Goal: Task Accomplishment & Management: Complete application form

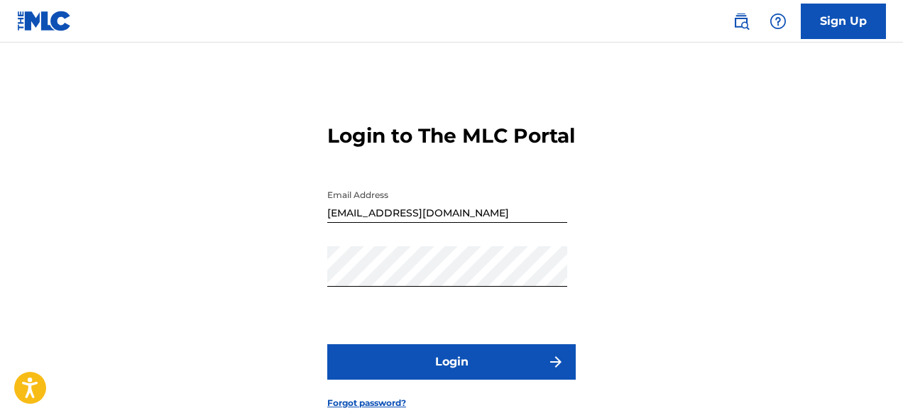
click at [470, 353] on button "Login" at bounding box center [451, 361] width 248 height 35
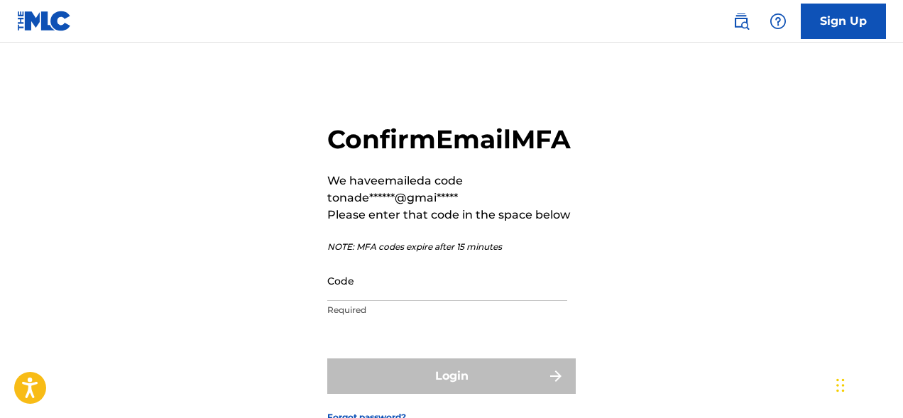
click at [378, 301] on input "Code" at bounding box center [447, 280] width 240 height 40
paste input "272068"
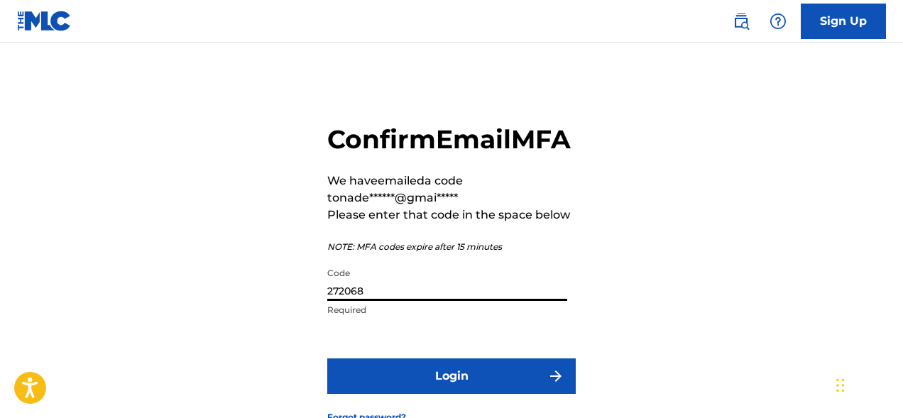
scroll to position [72, 0]
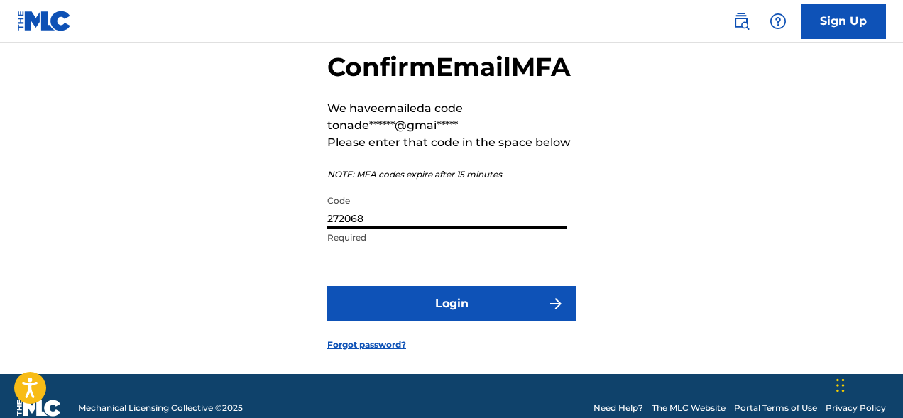
type input "272068"
click at [448, 321] on button "Login" at bounding box center [451, 303] width 248 height 35
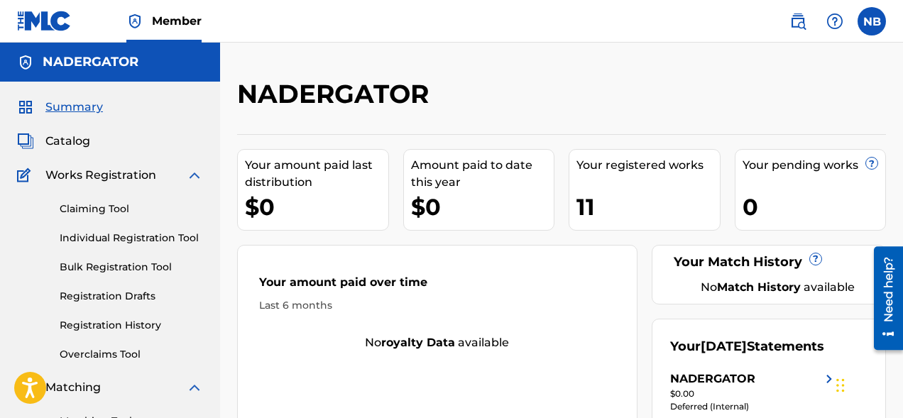
click at [115, 323] on link "Registration History" at bounding box center [131, 325] width 143 height 15
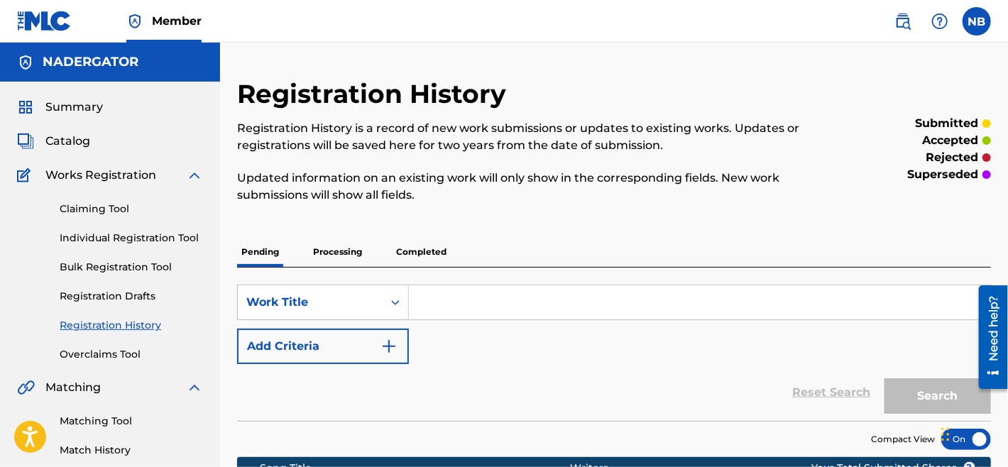
click at [104, 177] on span "Works Registration" at bounding box center [100, 175] width 111 height 17
click at [88, 140] on span "Catalog" at bounding box center [67, 141] width 45 height 17
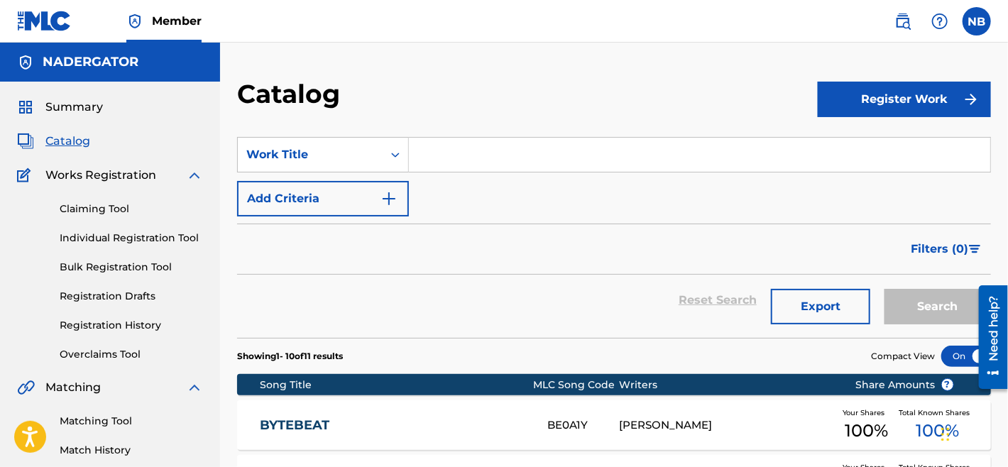
click at [881, 96] on button "Register Work" at bounding box center [903, 99] width 173 height 35
click at [864, 143] on link "Individual" at bounding box center [903, 145] width 173 height 34
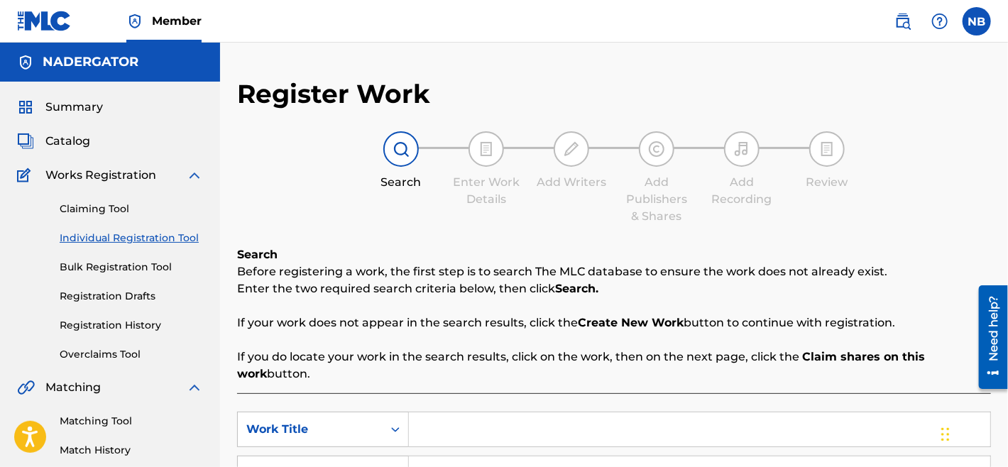
scroll to position [152, 0]
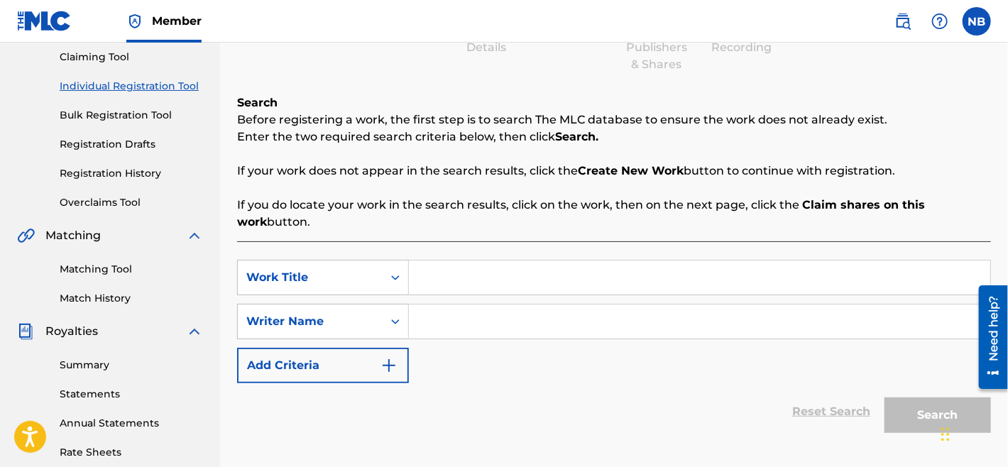
click at [444, 272] on input "Search Form" at bounding box center [699, 277] width 581 height 34
paste input "272068"
drag, startPoint x: 501, startPoint y: 278, endPoint x: 174, endPoint y: 278, distance: 327.1
click at [409, 278] on input "272068" at bounding box center [699, 277] width 581 height 34
type input "Calm mind"
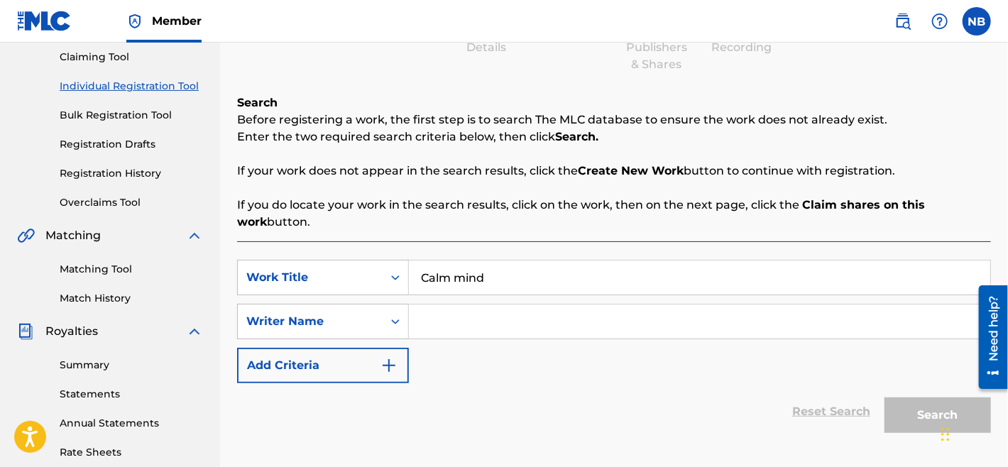
click at [416, 324] on input "Search Form" at bounding box center [699, 321] width 581 height 34
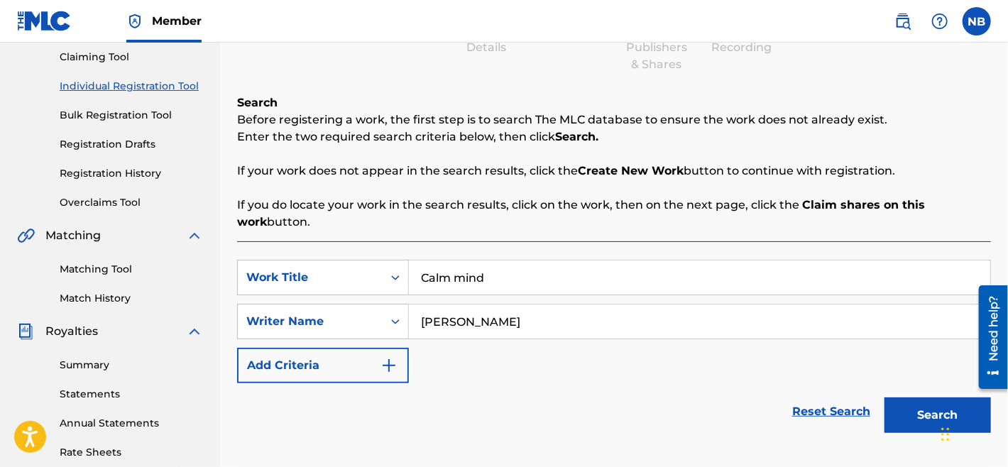
type input "[PERSON_NAME]"
click at [884, 397] on button "Search" at bounding box center [937, 414] width 106 height 35
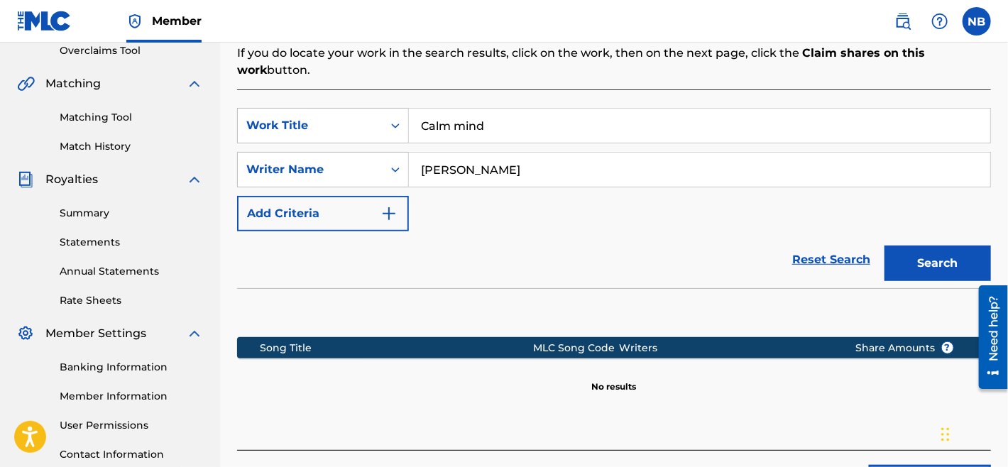
scroll to position [380, 0]
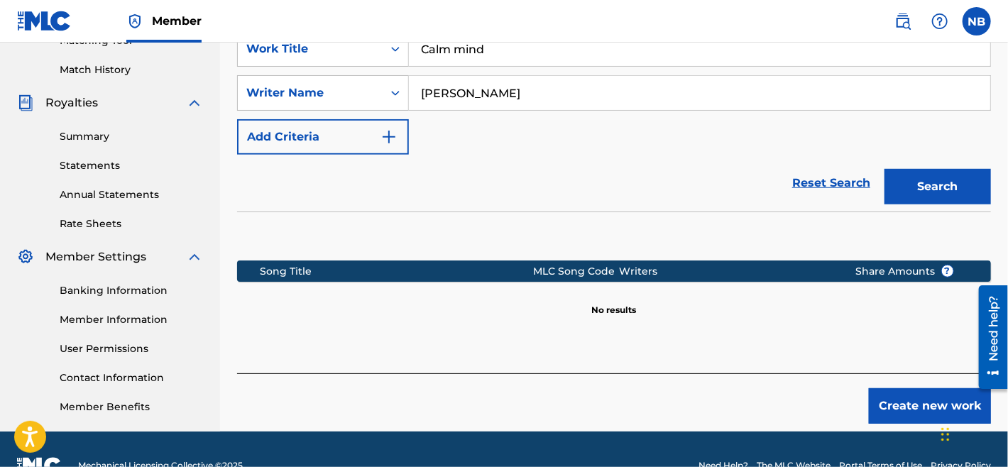
click at [902, 417] on div "Register Work Search Enter Work Details Add Writers Add Publishers & Shares Add…" at bounding box center [614, 65] width 788 height 734
click at [902, 417] on button "Create new work" at bounding box center [929, 405] width 122 height 35
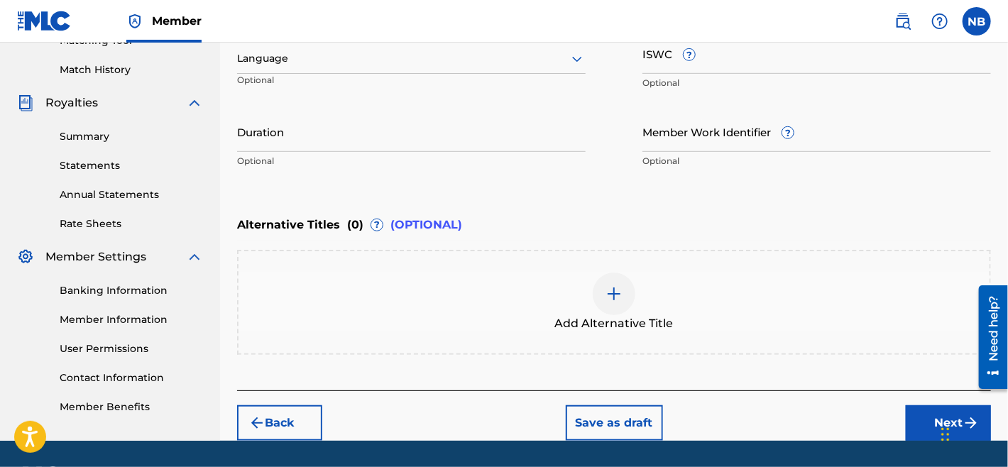
scroll to position [76, 0]
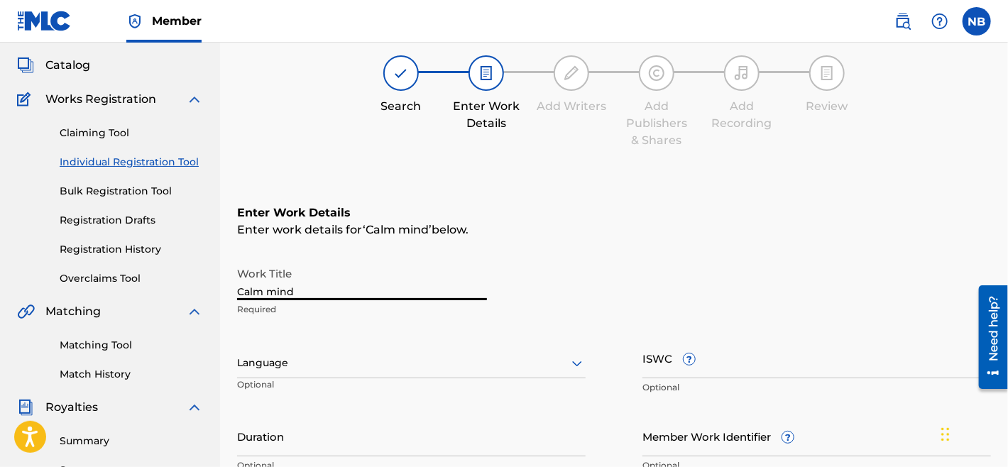
click at [309, 289] on input "Calm mind" at bounding box center [362, 280] width 250 height 40
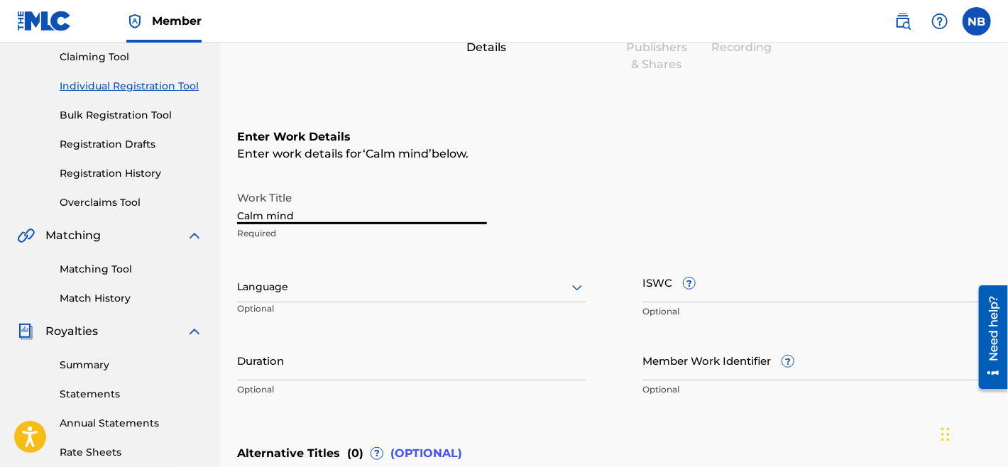
scroll to position [228, 0]
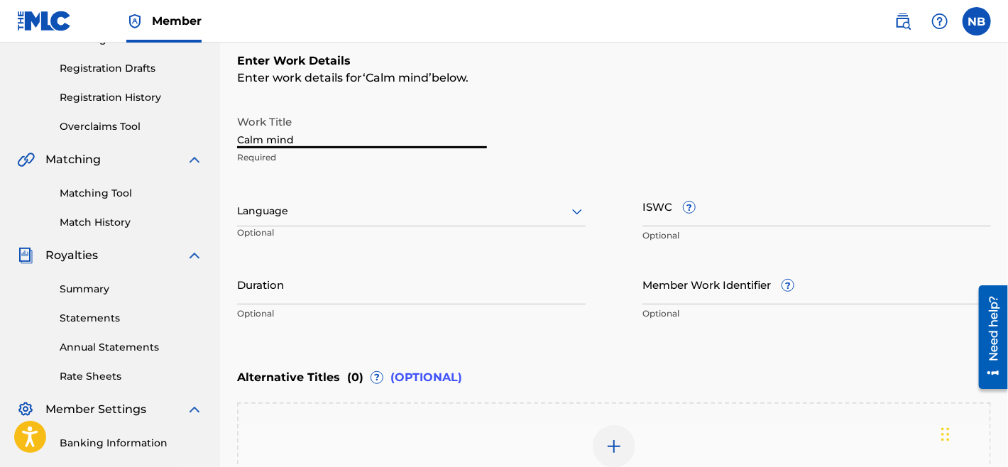
click at [248, 300] on input "Duration" at bounding box center [411, 284] width 348 height 40
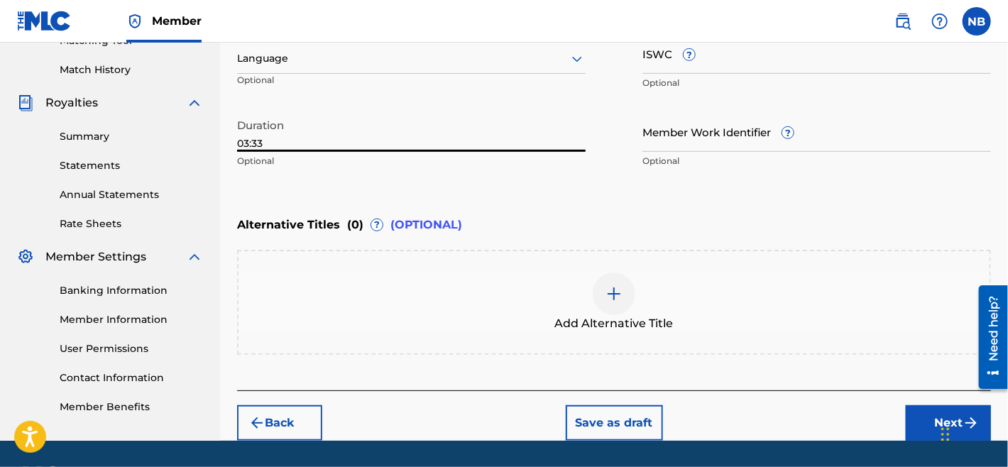
scroll to position [304, 0]
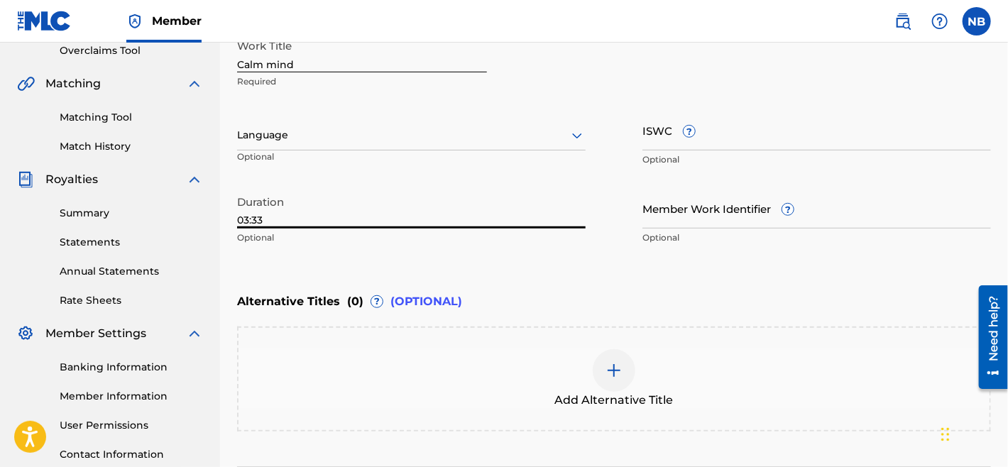
type input "03:33"
click at [656, 223] on input "Member Work Identifier ?" at bounding box center [816, 208] width 348 height 40
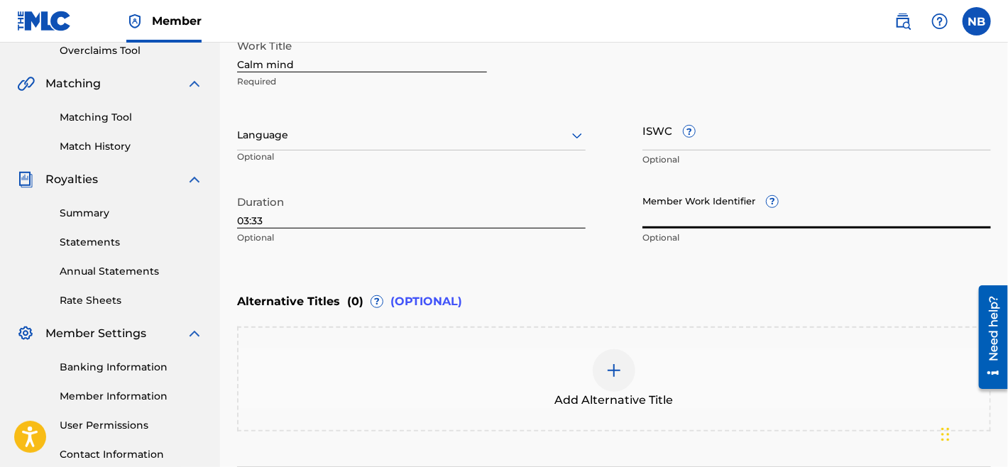
click at [656, 223] on input "Member Work Identifier ?" at bounding box center [816, 208] width 348 height 40
drag, startPoint x: 677, startPoint y: 212, endPoint x: 548, endPoint y: 212, distance: 129.1
click at [642, 212] on input "0" at bounding box center [816, 208] width 348 height 40
paste input "1028278069"
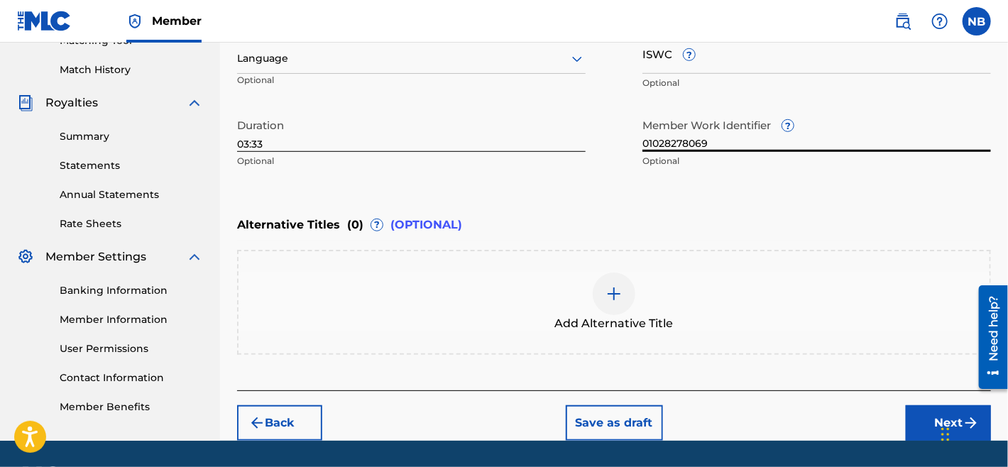
scroll to position [428, 0]
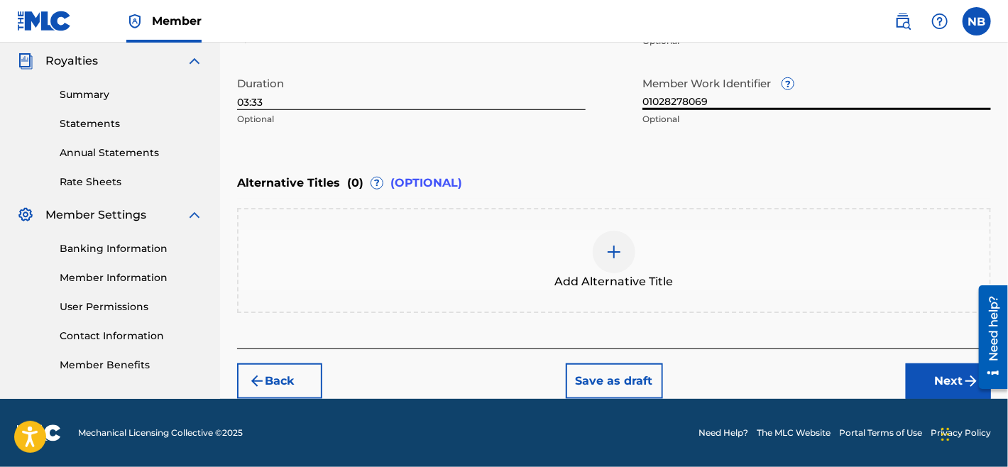
type input "01028278069"
click at [902, 373] on button "Next" at bounding box center [947, 380] width 85 height 35
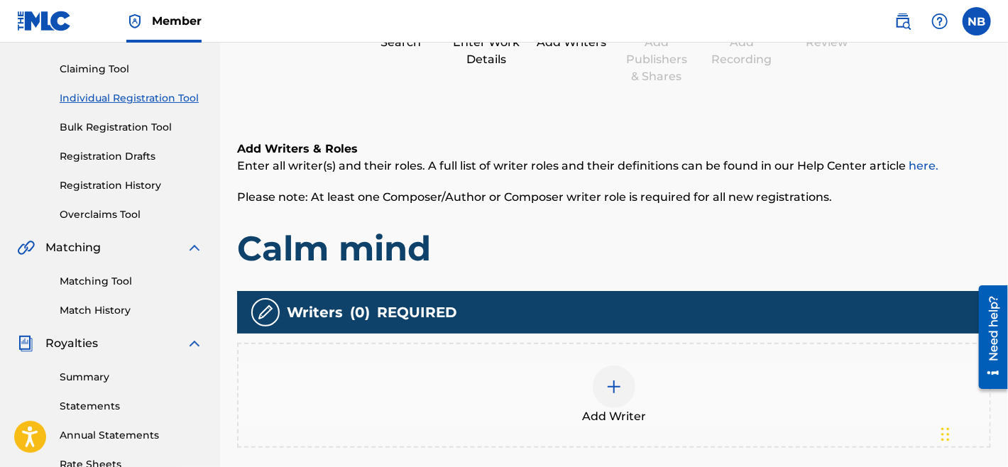
scroll to position [216, 0]
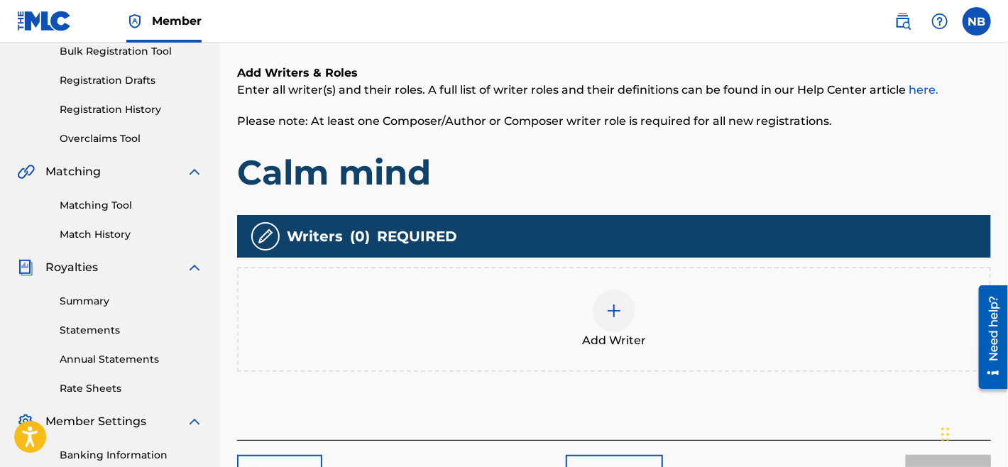
click at [617, 304] on img at bounding box center [613, 310] width 17 height 17
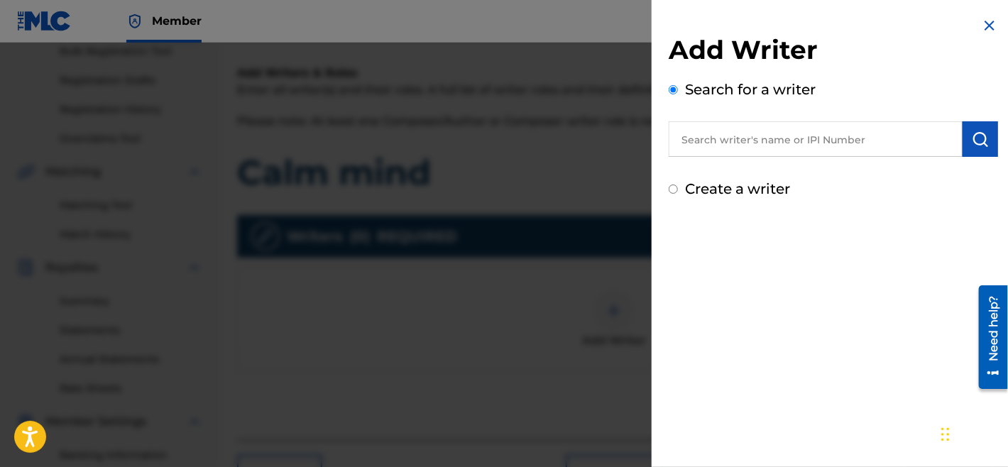
click at [715, 133] on input "text" at bounding box center [815, 138] width 294 height 35
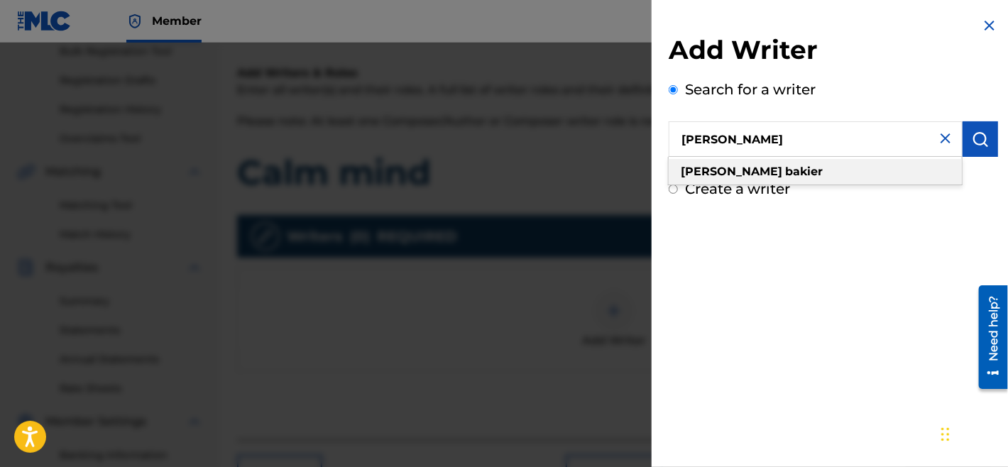
type input "[PERSON_NAME]"
click at [702, 174] on strong "[PERSON_NAME]" at bounding box center [730, 171] width 101 height 13
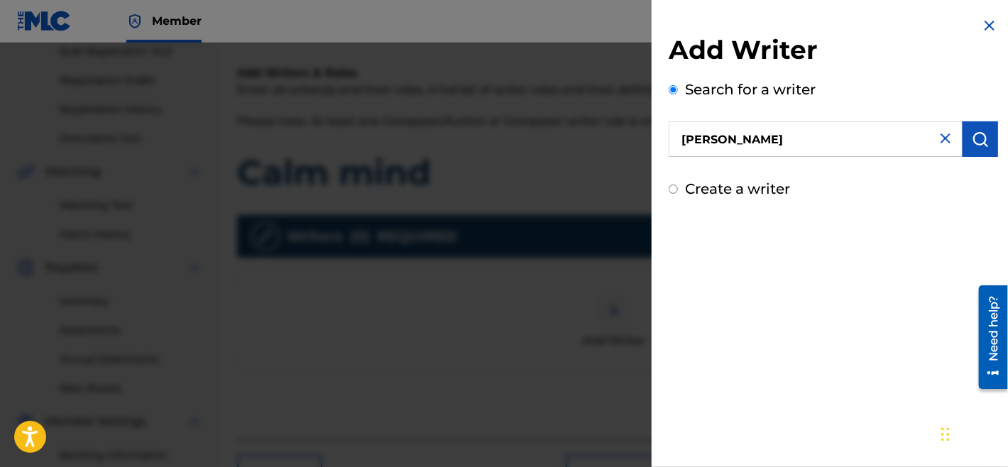
click at [902, 143] on img "submit" at bounding box center [979, 139] width 17 height 17
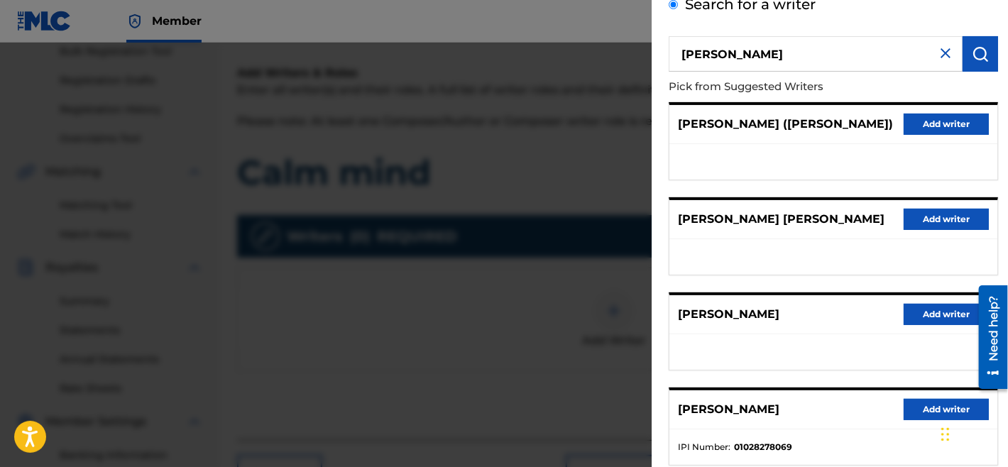
scroll to position [171, 0]
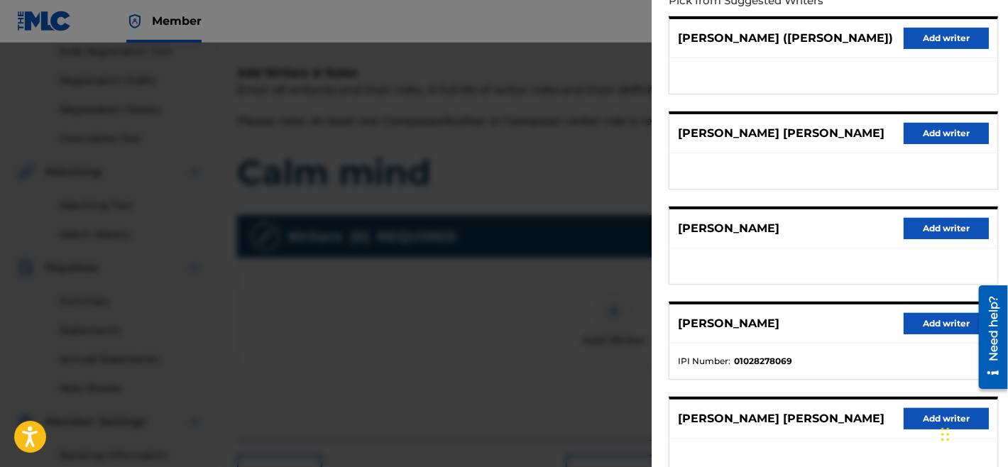
click at [902, 324] on button "Add writer" at bounding box center [945, 323] width 85 height 21
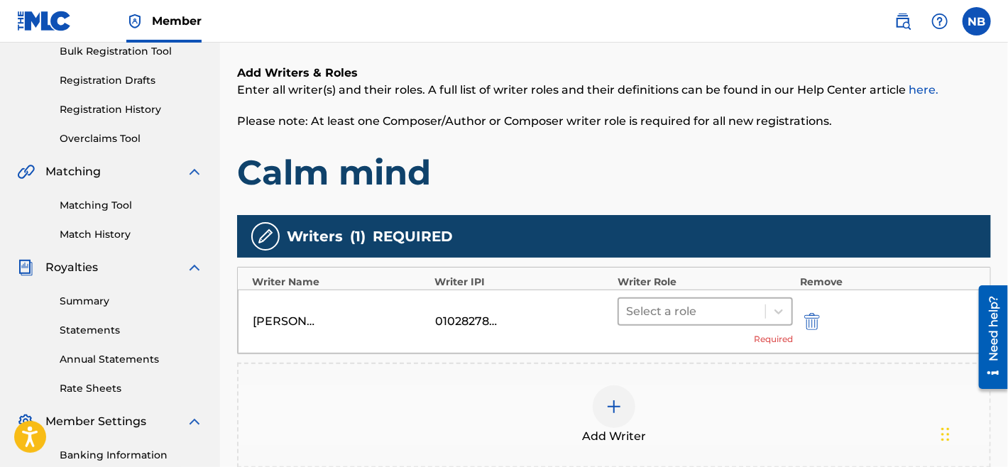
click at [679, 305] on div at bounding box center [692, 312] width 132 height 20
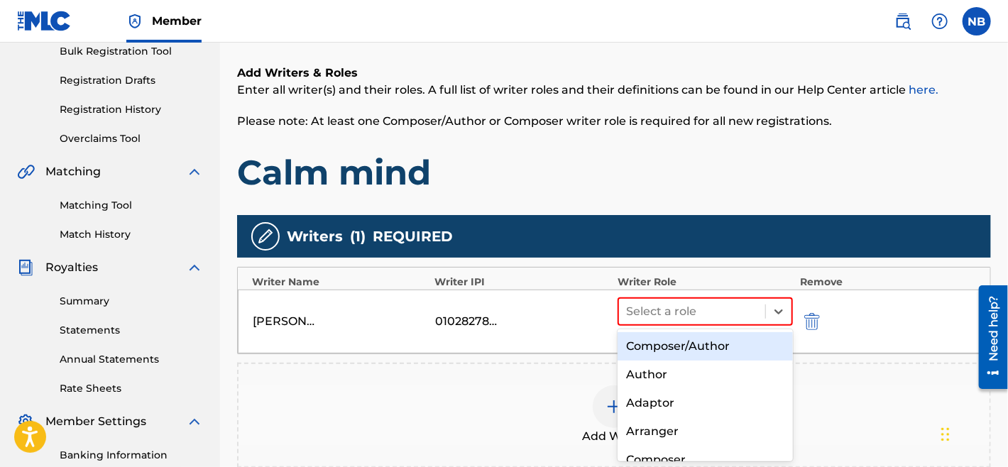
click at [681, 351] on div "Composer/Author" at bounding box center [704, 346] width 175 height 28
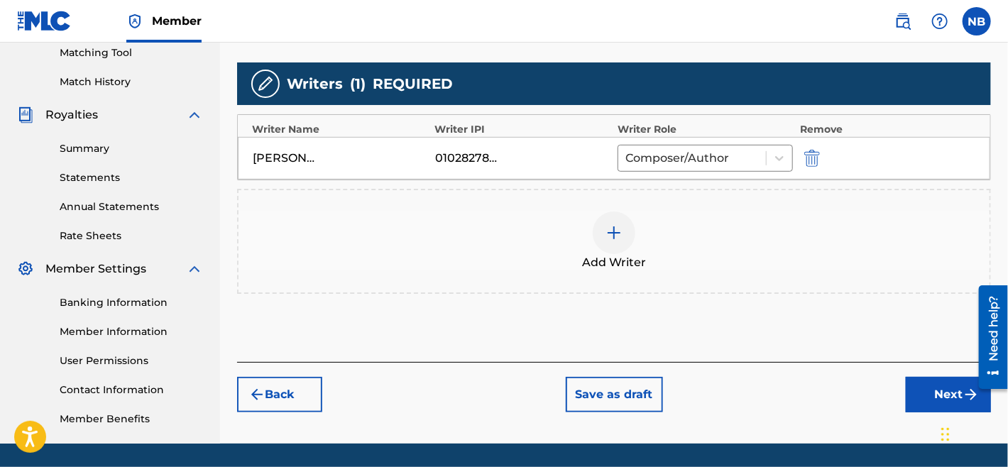
scroll to position [428, 0]
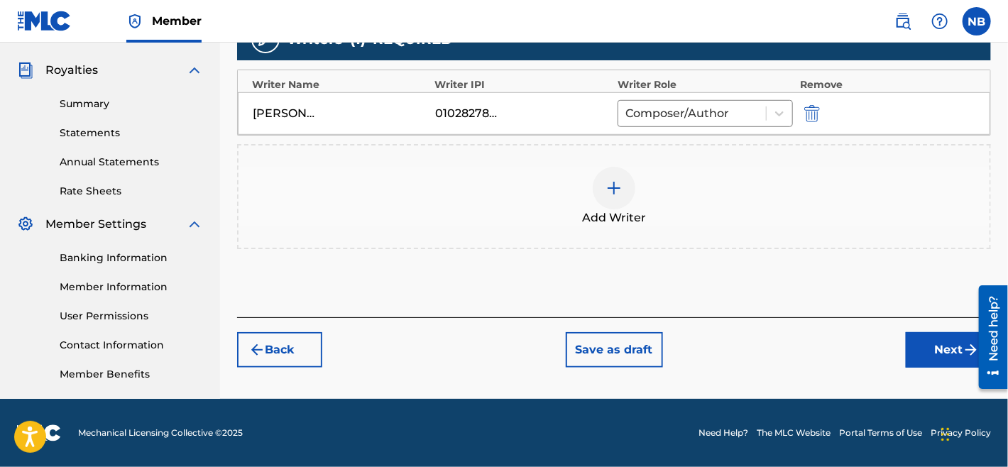
click at [902, 333] on button "Next" at bounding box center [947, 349] width 85 height 35
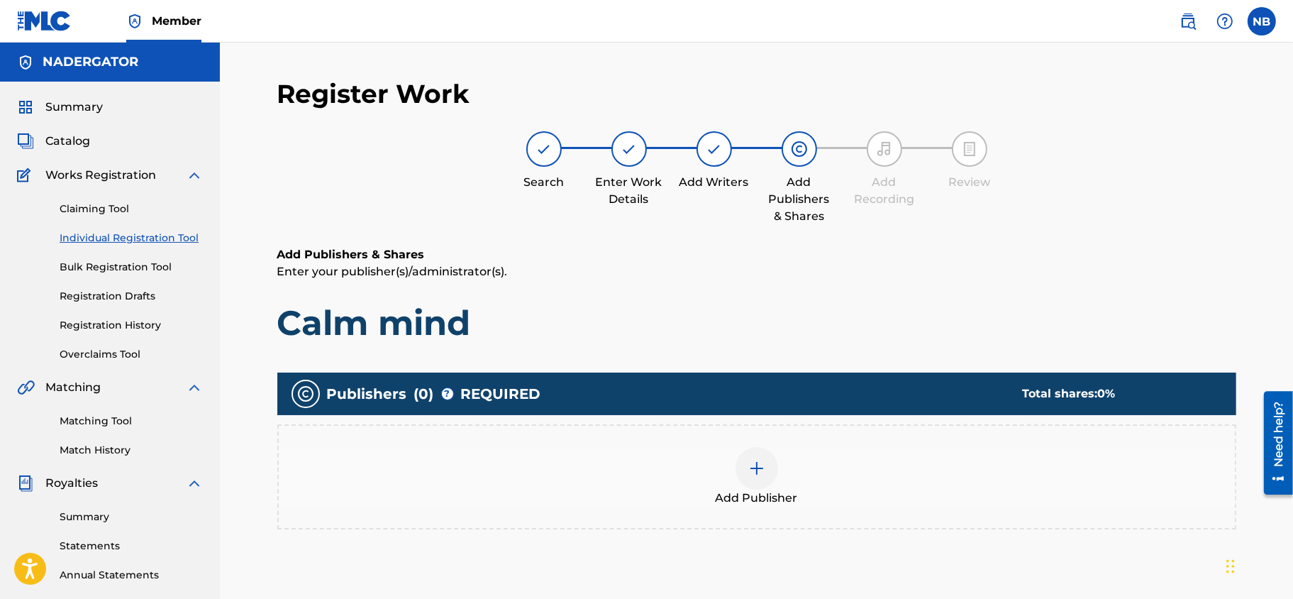
scroll to position [73, 0]
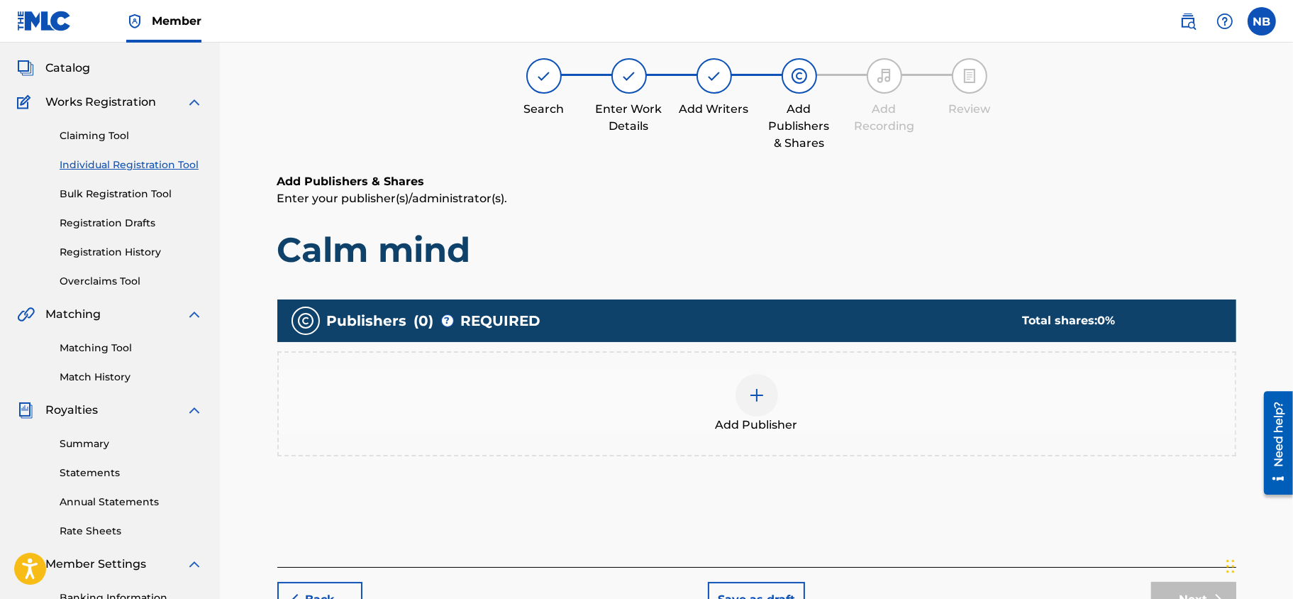
click at [754, 387] on img at bounding box center [757, 395] width 17 height 17
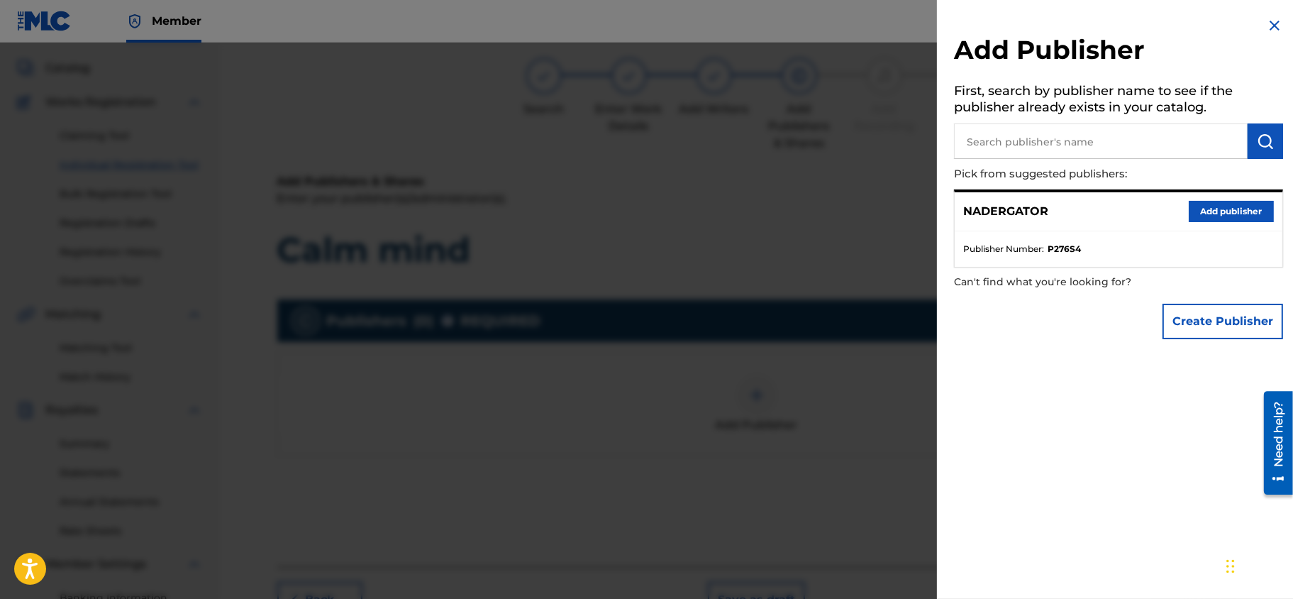
click at [902, 211] on button "Add publisher" at bounding box center [1231, 211] width 85 height 21
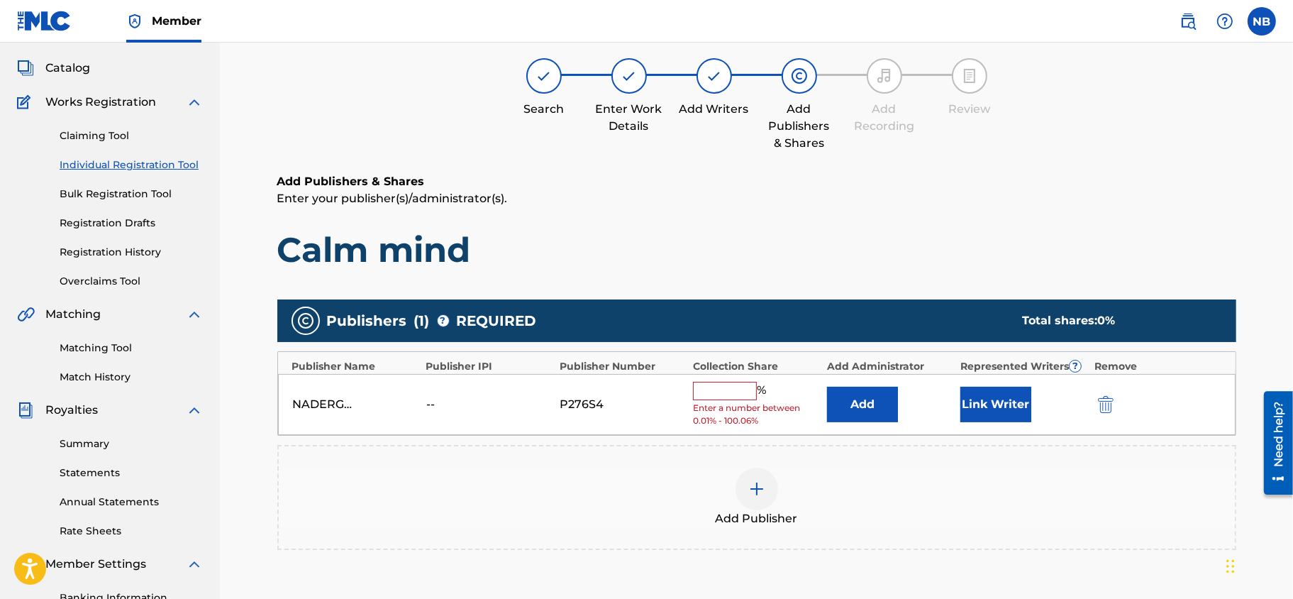
click at [749, 380] on div "NADERGATOR -- P276S4 % Enter a number between 0.01% - 100.06% Add Link Writer" at bounding box center [757, 405] width 958 height 62
click at [716, 385] on input "text" at bounding box center [725, 391] width 64 height 18
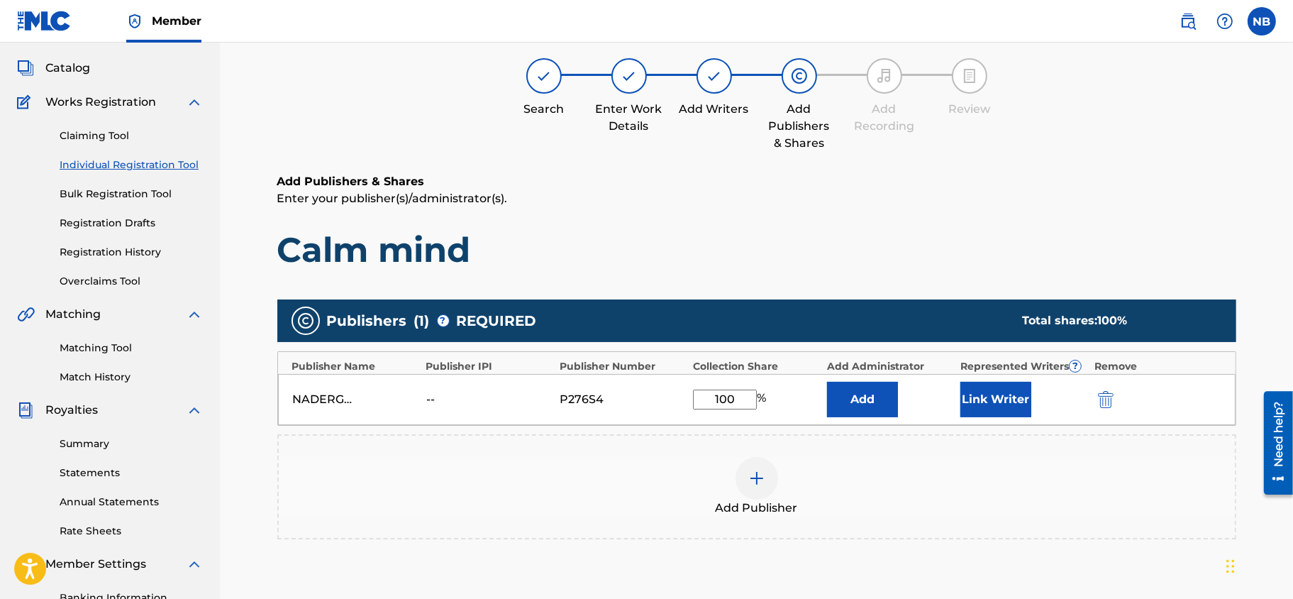
type input "100"
click at [827, 382] on button "Add" at bounding box center [862, 399] width 71 height 35
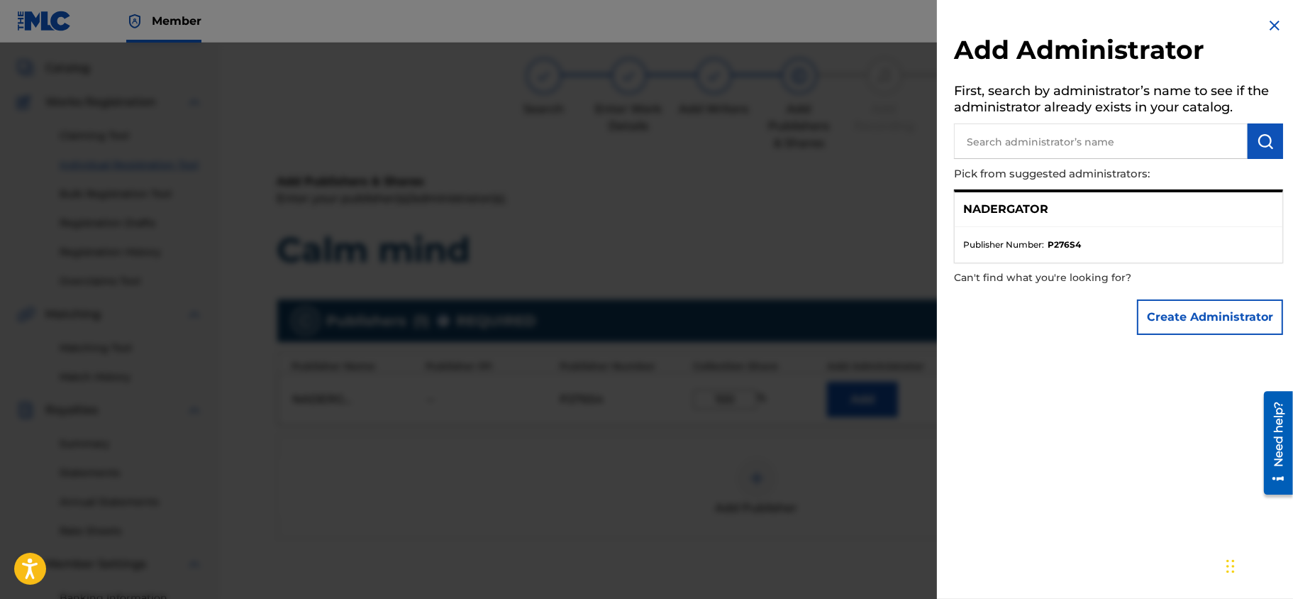
click at [902, 336] on div "Create Administrator" at bounding box center [1118, 317] width 329 height 50
click at [830, 252] on div at bounding box center [646, 342] width 1293 height 599
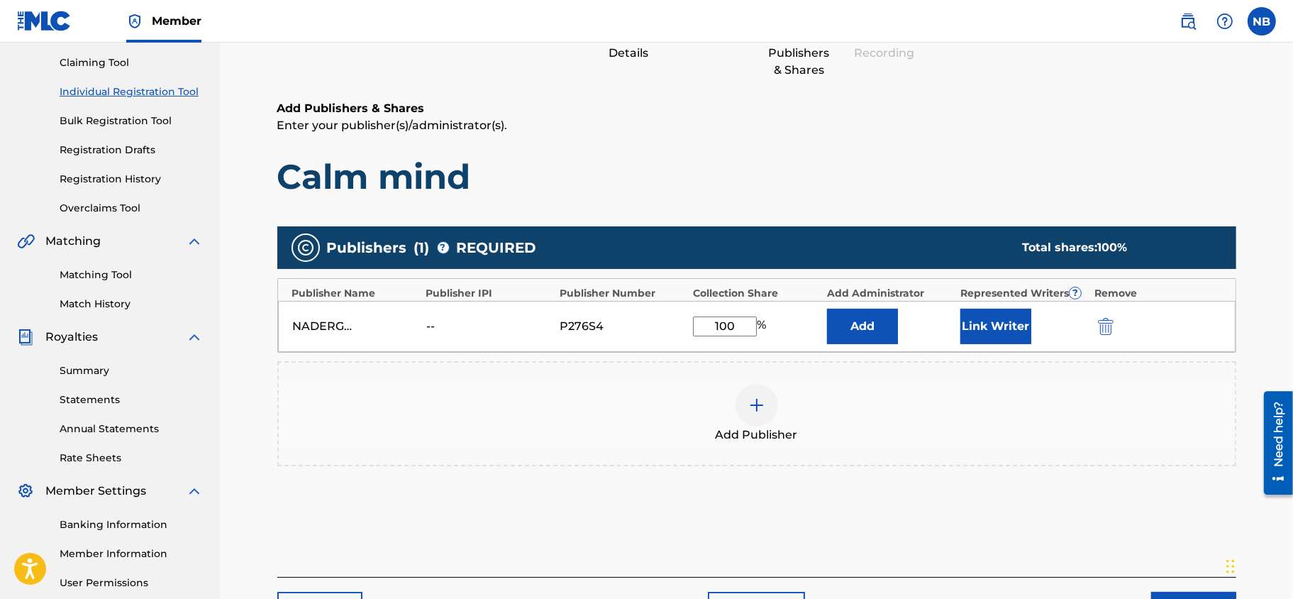
scroll to position [219, 0]
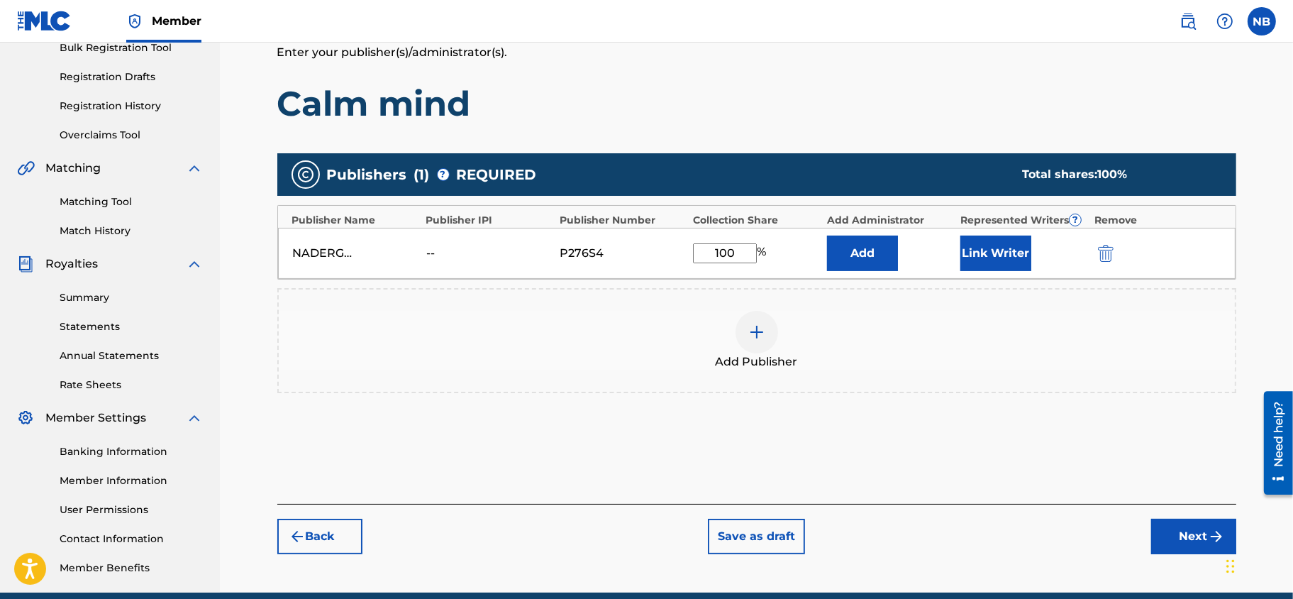
click at [902, 417] on button "Next" at bounding box center [1194, 536] width 85 height 35
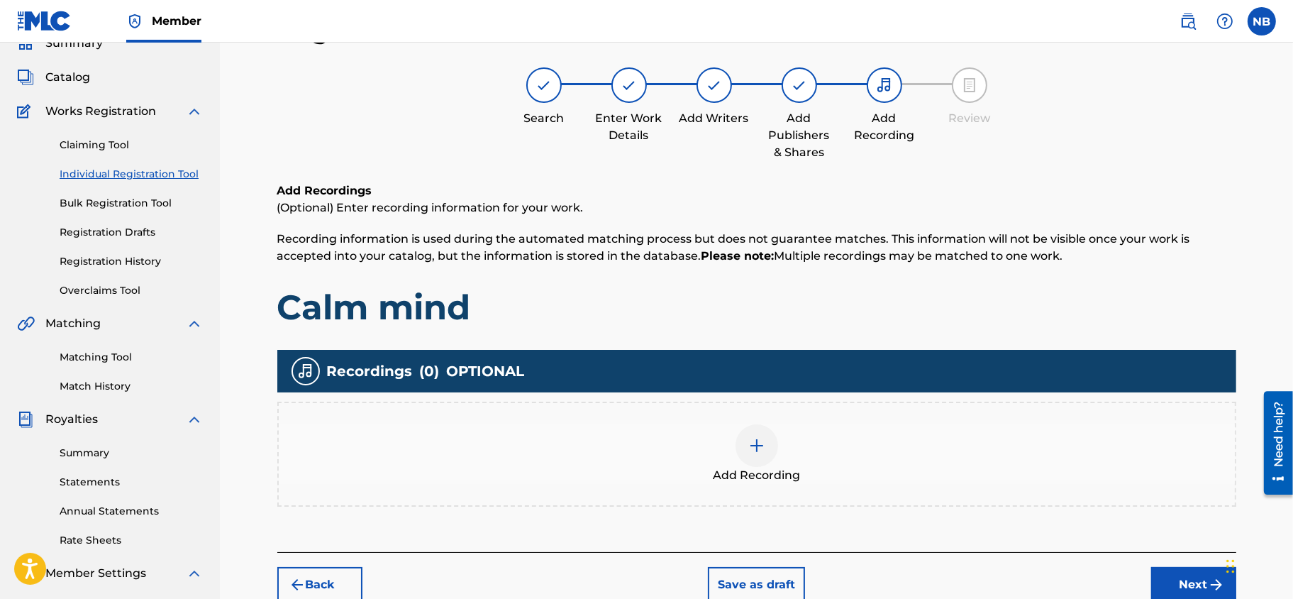
scroll to position [137, 0]
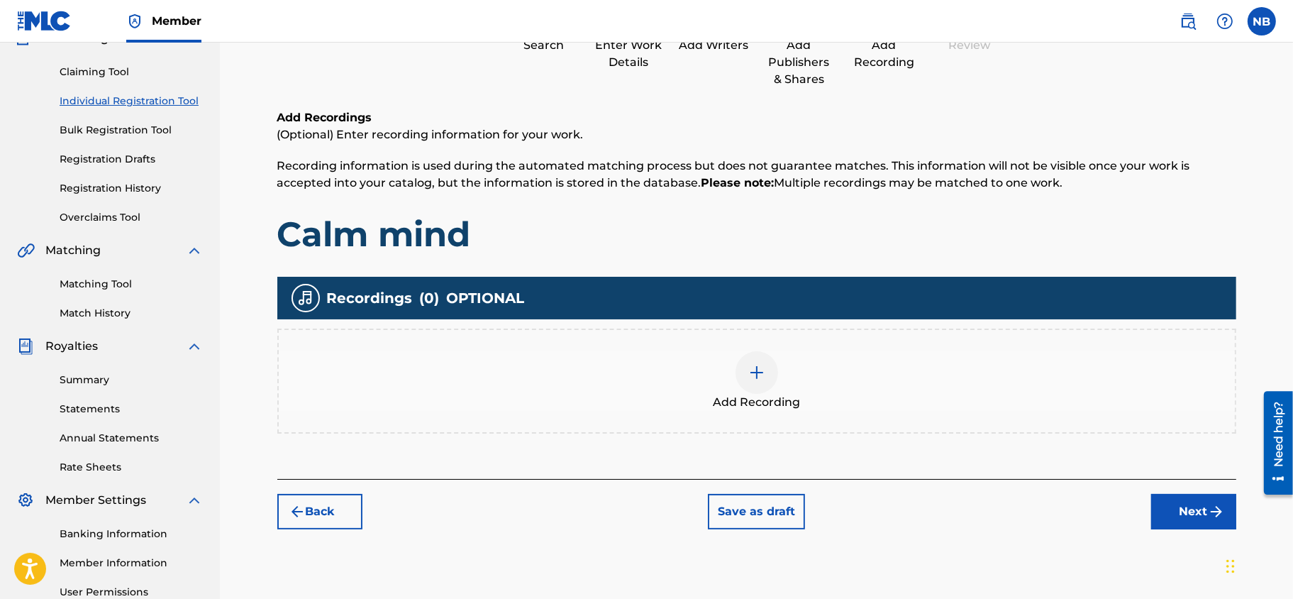
click at [765, 368] on img at bounding box center [757, 372] width 17 height 17
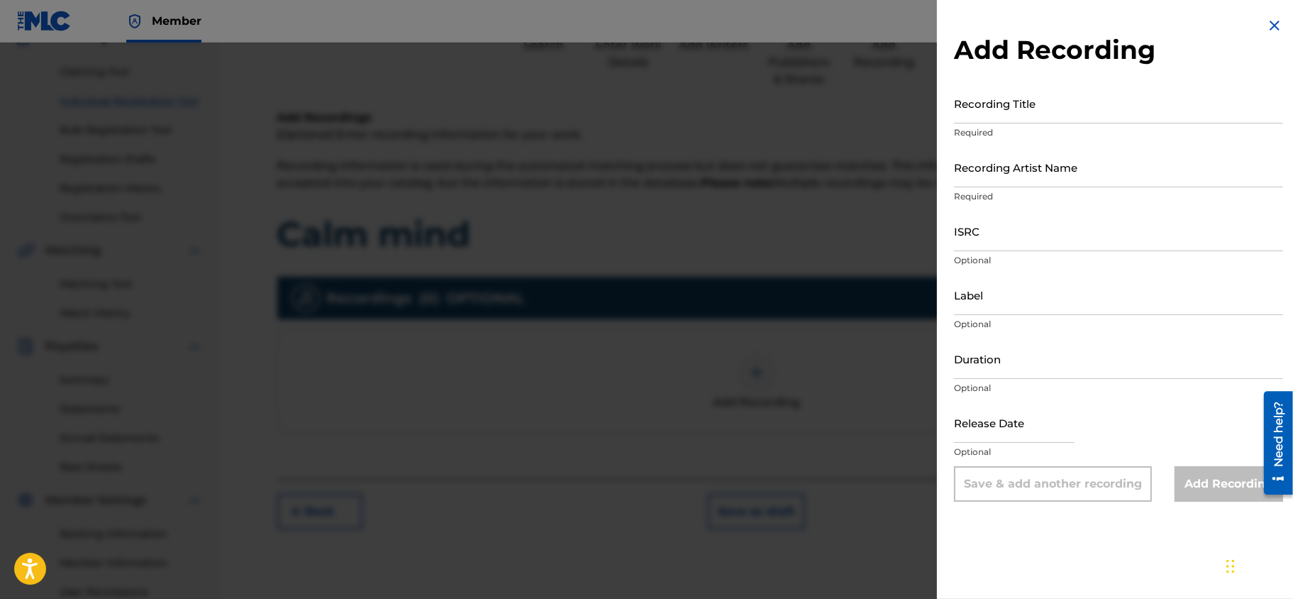
click at [902, 113] on input "Recording Title" at bounding box center [1118, 103] width 329 height 40
type input "Calm mind"
click at [902, 182] on input "Recording Artist Name" at bounding box center [1118, 167] width 329 height 40
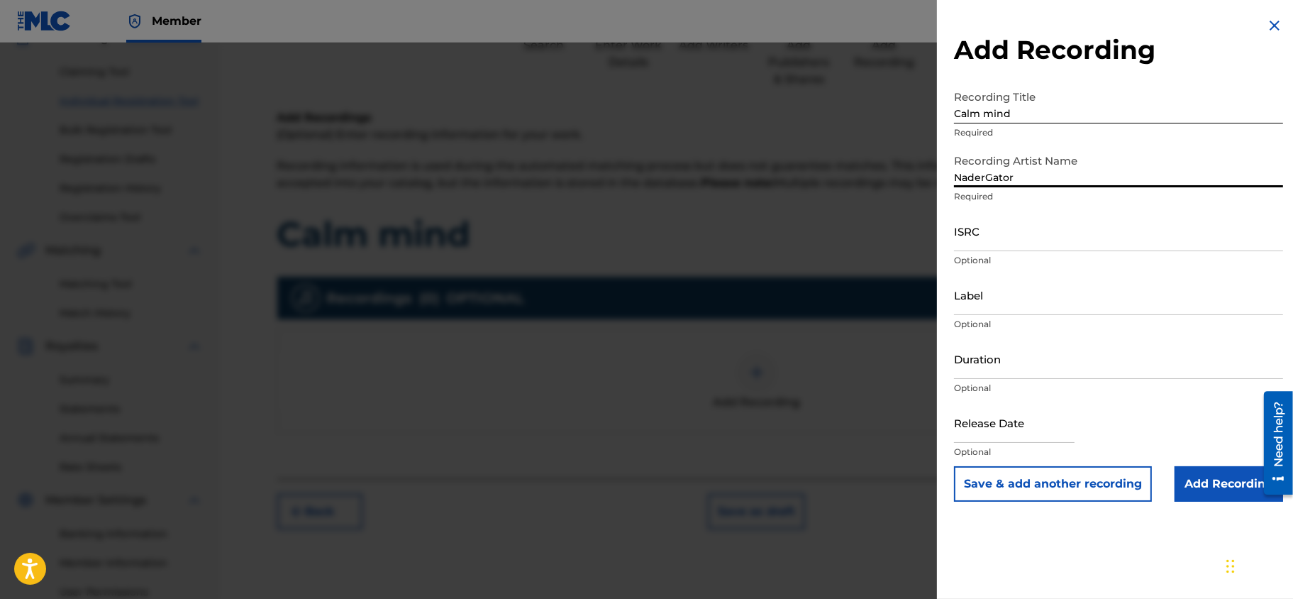
type input "NaderGator"
click at [902, 249] on input "ISRC" at bounding box center [1118, 231] width 329 height 40
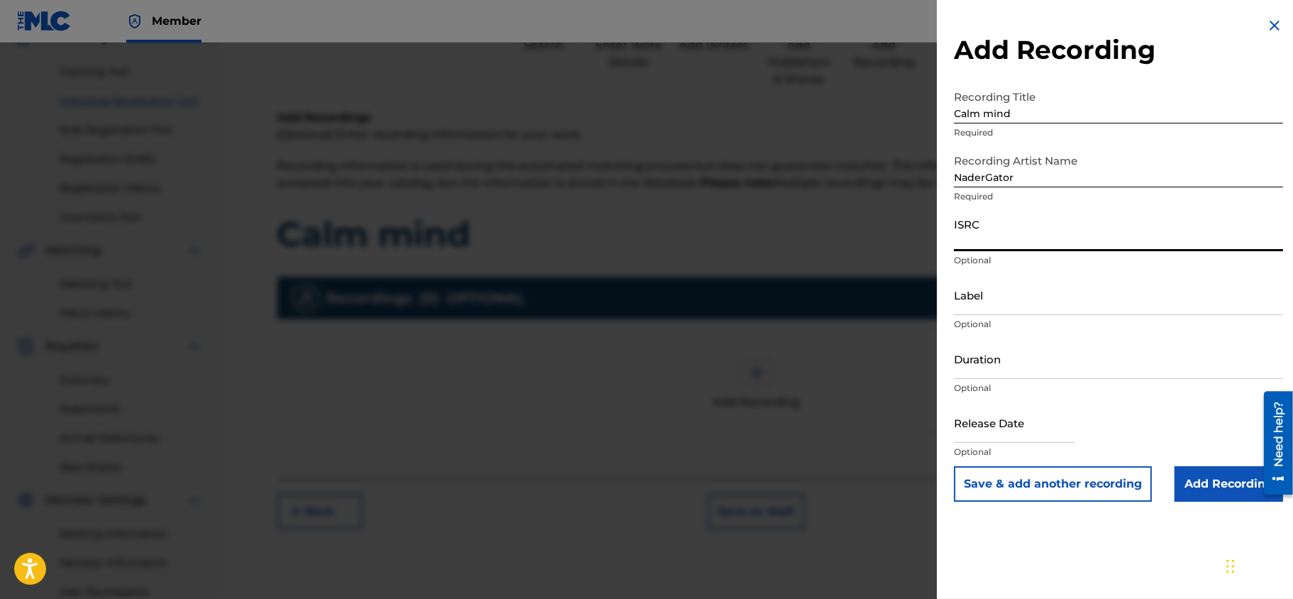
paste input "AEA3A2041387"
type input "AEA3A2041387"
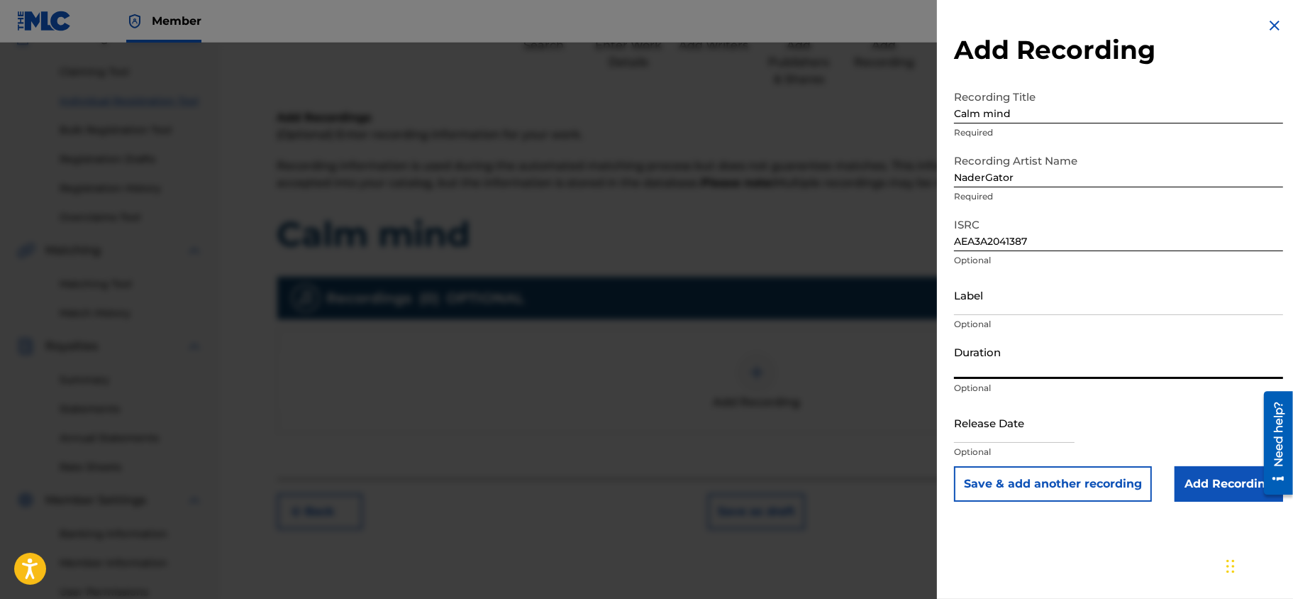
click at [902, 369] on input "Duration" at bounding box center [1118, 358] width 329 height 40
type input "03:33"
click at [902, 417] on input "text" at bounding box center [1014, 422] width 121 height 40
select select "8"
select select "2025"
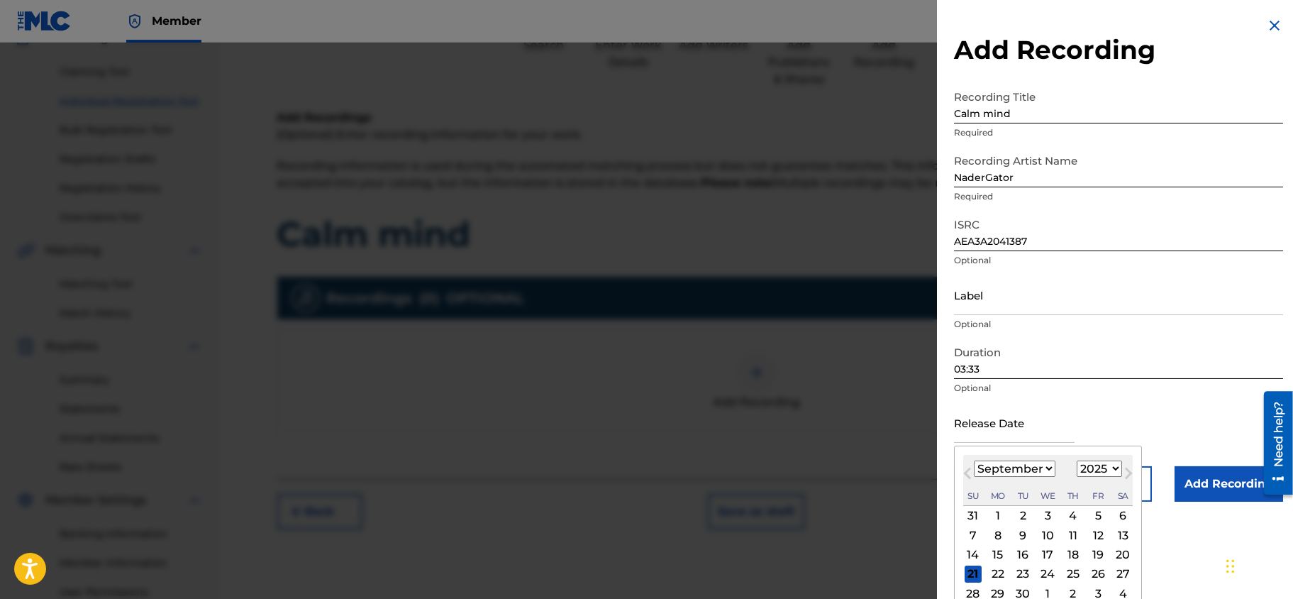
click at [902, 417] on div "19" at bounding box center [1098, 554] width 17 height 17
type input "[DATE]"
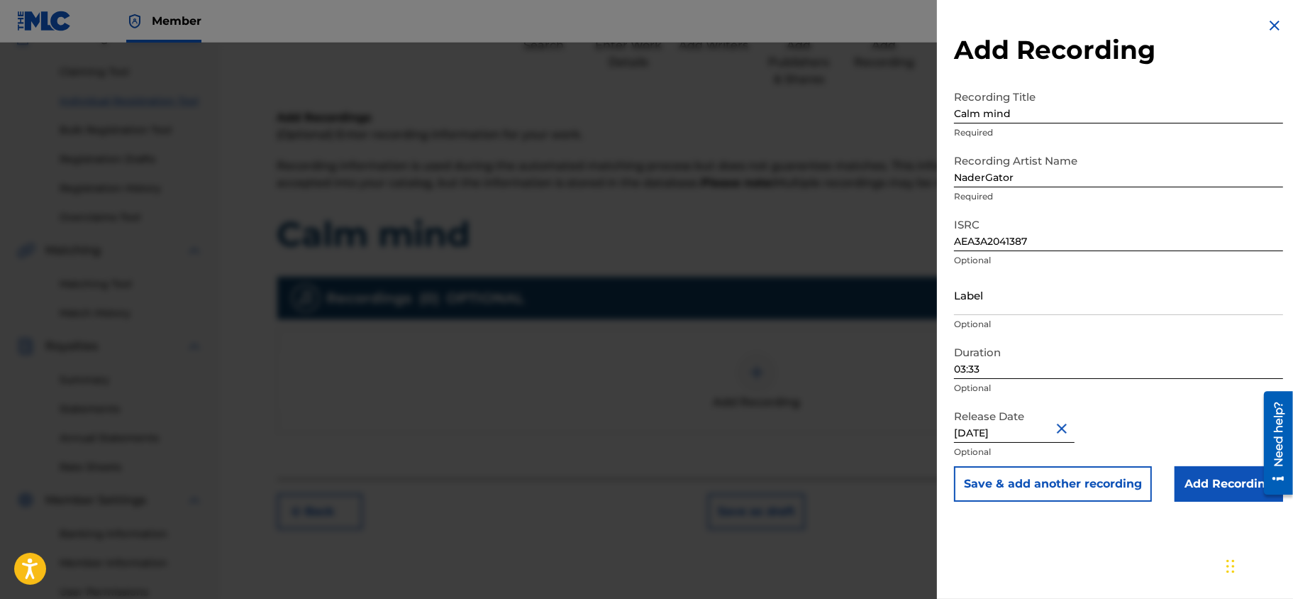
click at [902, 417] on input "Add Recording" at bounding box center [1229, 483] width 109 height 35
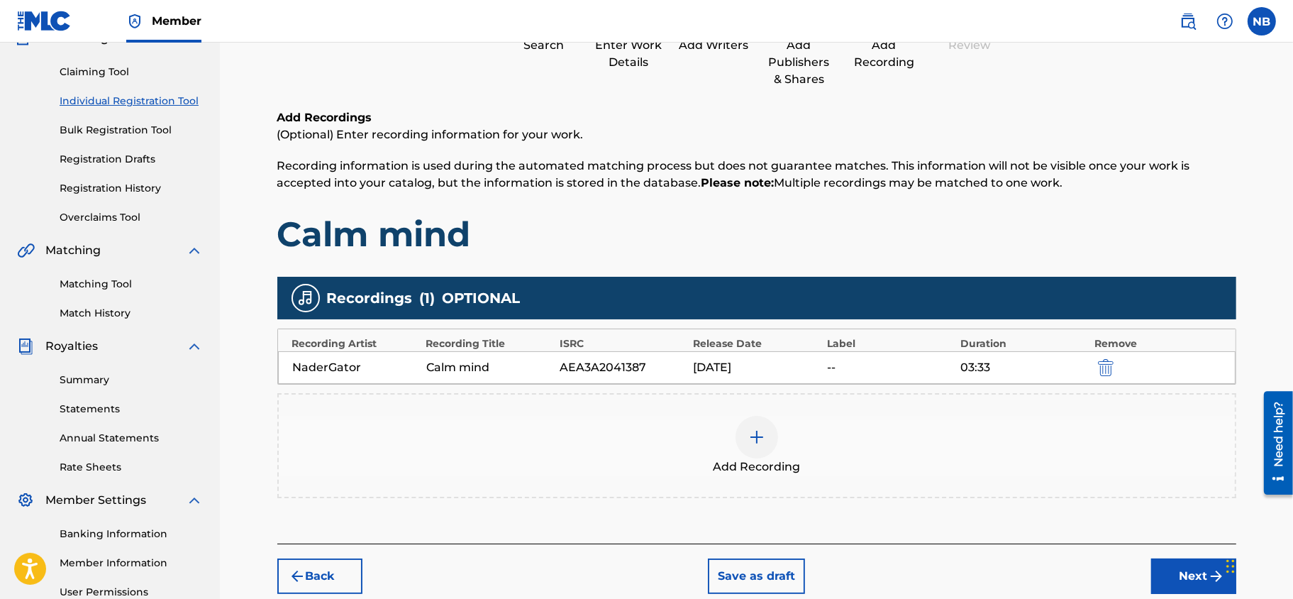
scroll to position [280, 0]
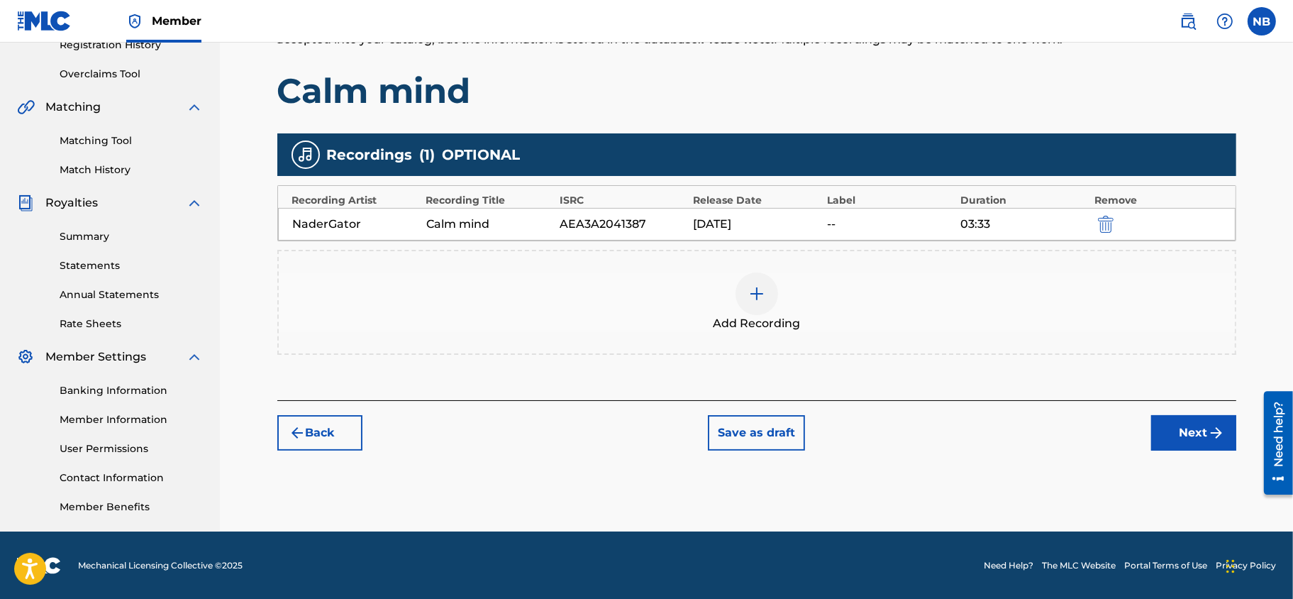
drag, startPoint x: 762, startPoint y: 224, endPoint x: 746, endPoint y: 224, distance: 16.3
click at [755, 224] on div "[DATE]" at bounding box center [756, 224] width 126 height 17
click at [746, 224] on div "[DATE]" at bounding box center [756, 224] width 126 height 17
click at [702, 224] on div "[DATE]" at bounding box center [756, 224] width 126 height 17
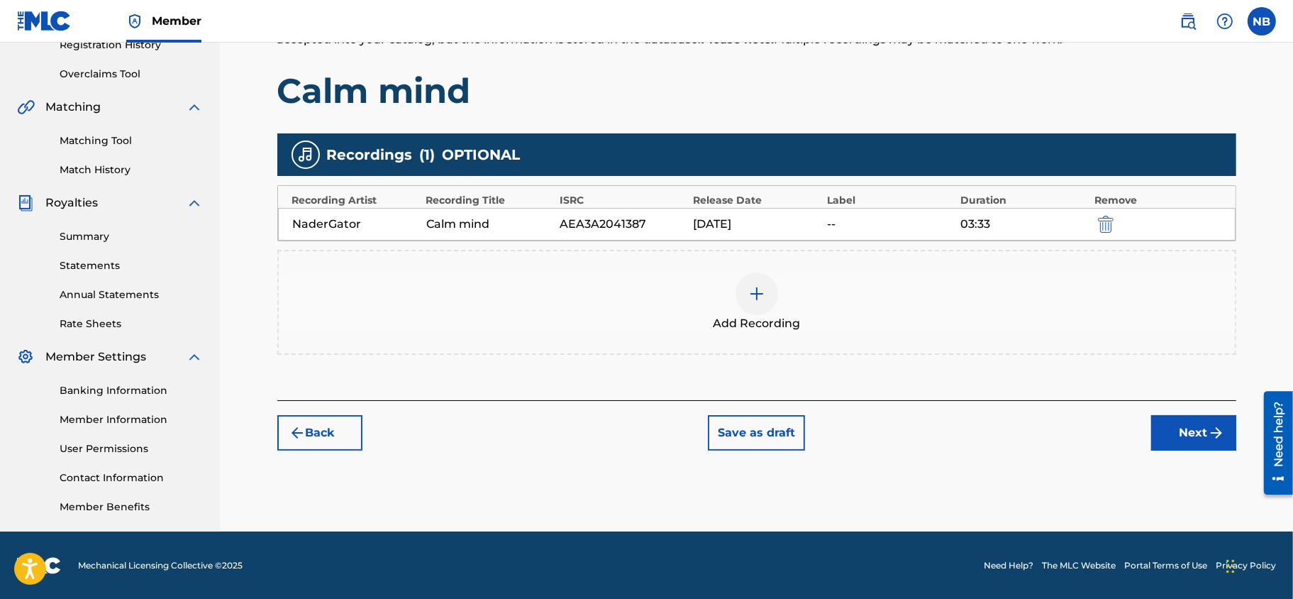
click at [751, 224] on div "[DATE]" at bounding box center [756, 224] width 126 height 17
click at [902, 417] on button "Next" at bounding box center [1194, 432] width 85 height 35
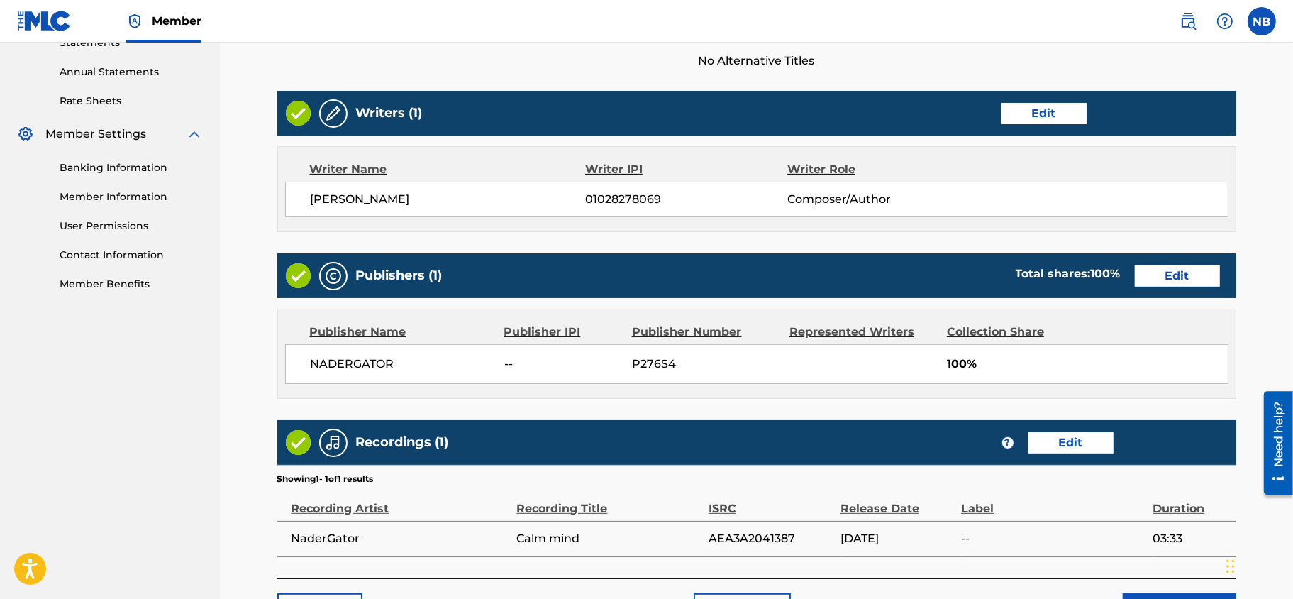
scroll to position [602, 0]
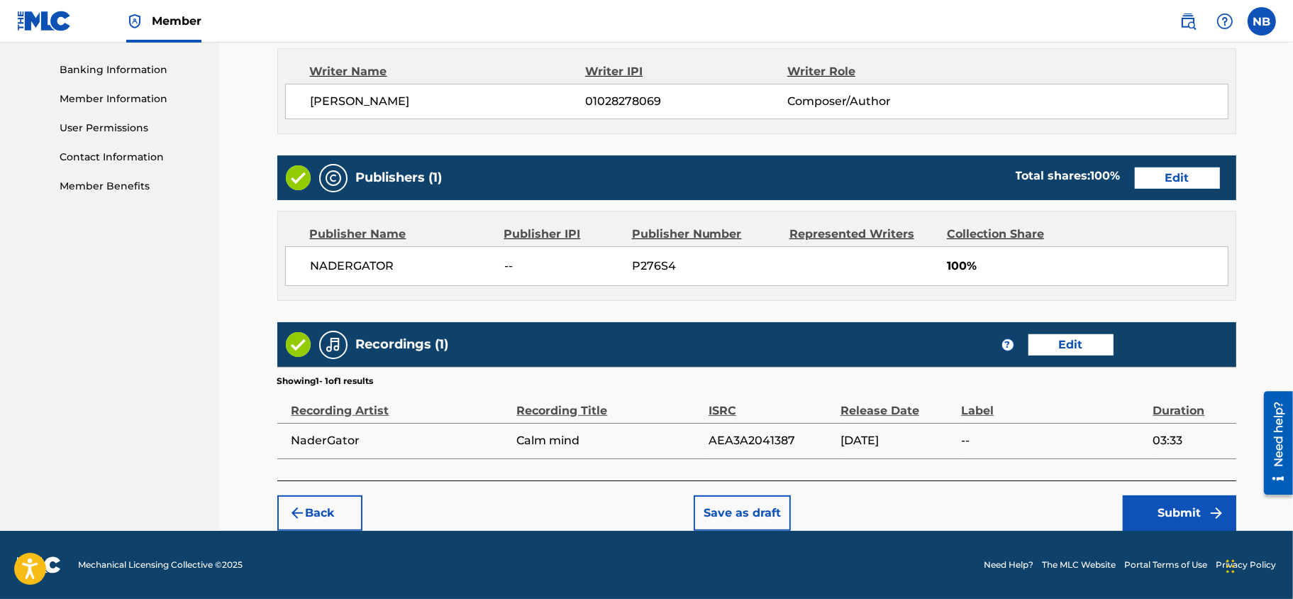
click at [902, 417] on button "Submit" at bounding box center [1180, 512] width 114 height 35
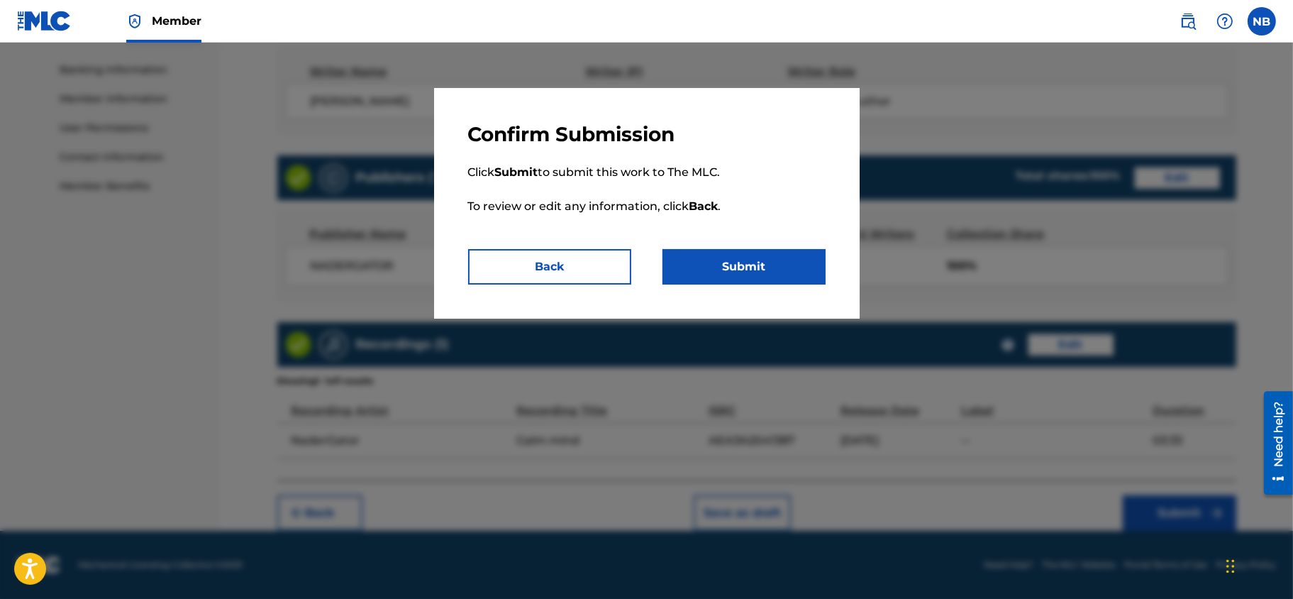
click at [756, 270] on button "Submit" at bounding box center [744, 266] width 163 height 35
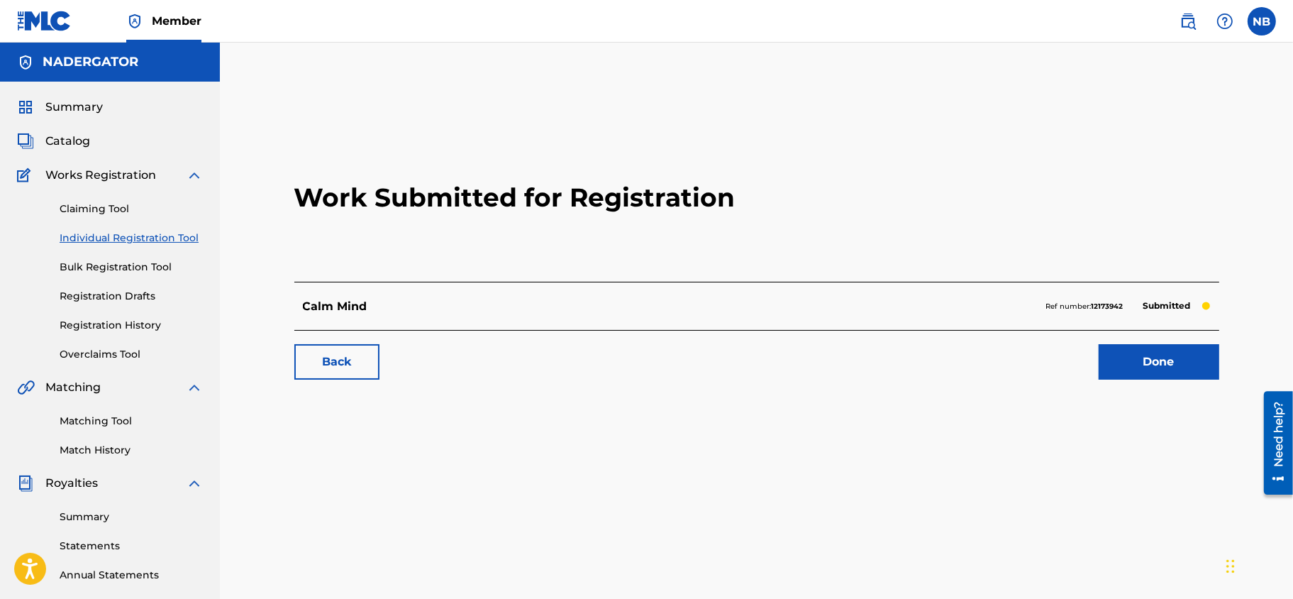
click at [902, 358] on link "Done" at bounding box center [1159, 361] width 121 height 35
